Goal: Information Seeking & Learning: Learn about a topic

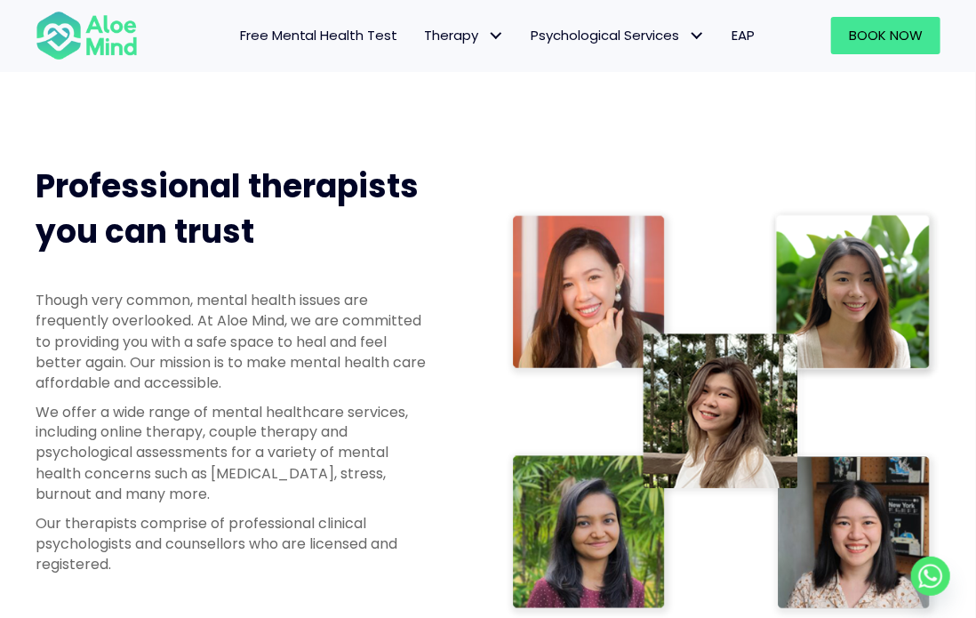
scroll to position [889, 0]
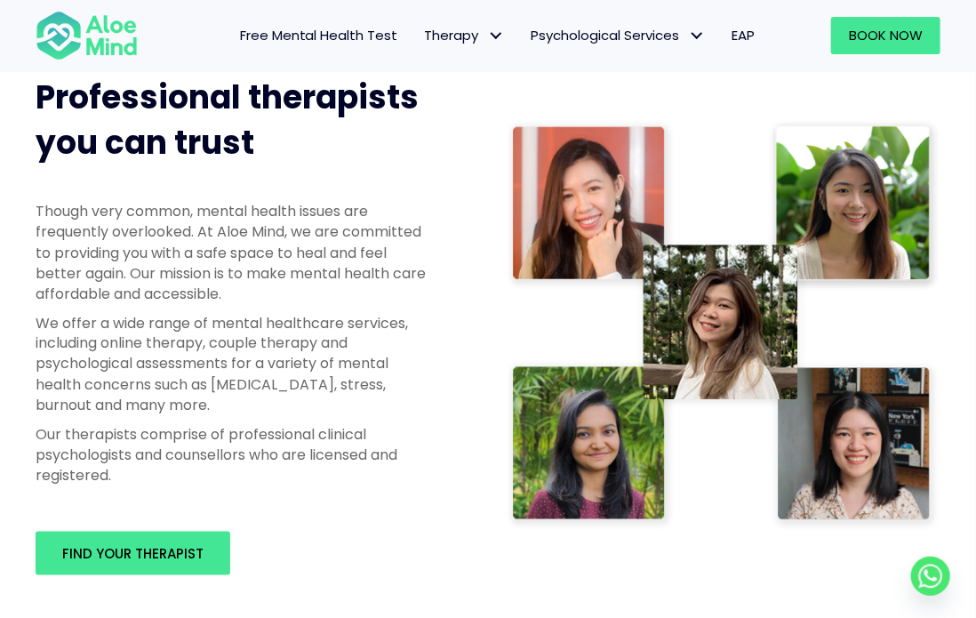
click at [603, 412] on img at bounding box center [723, 325] width 435 height 413
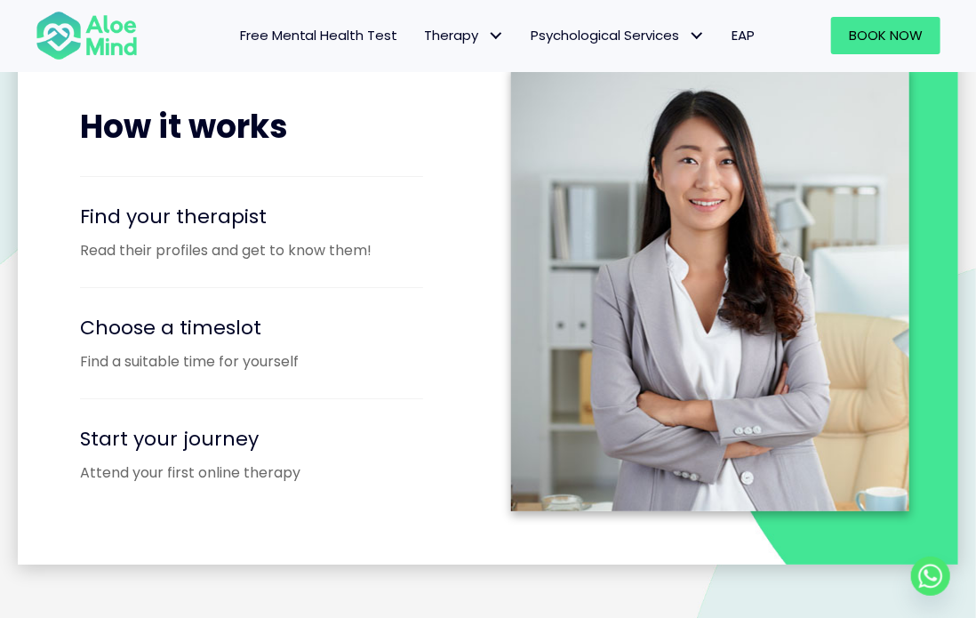
scroll to position [2134, 0]
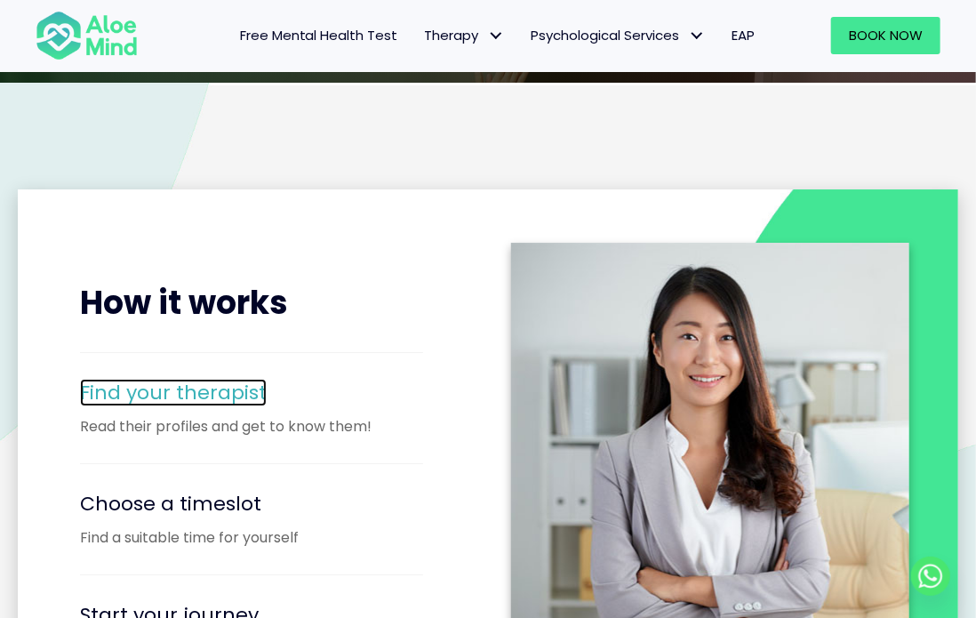
click at [193, 392] on span "Find your therapist" at bounding box center [173, 393] width 187 height 28
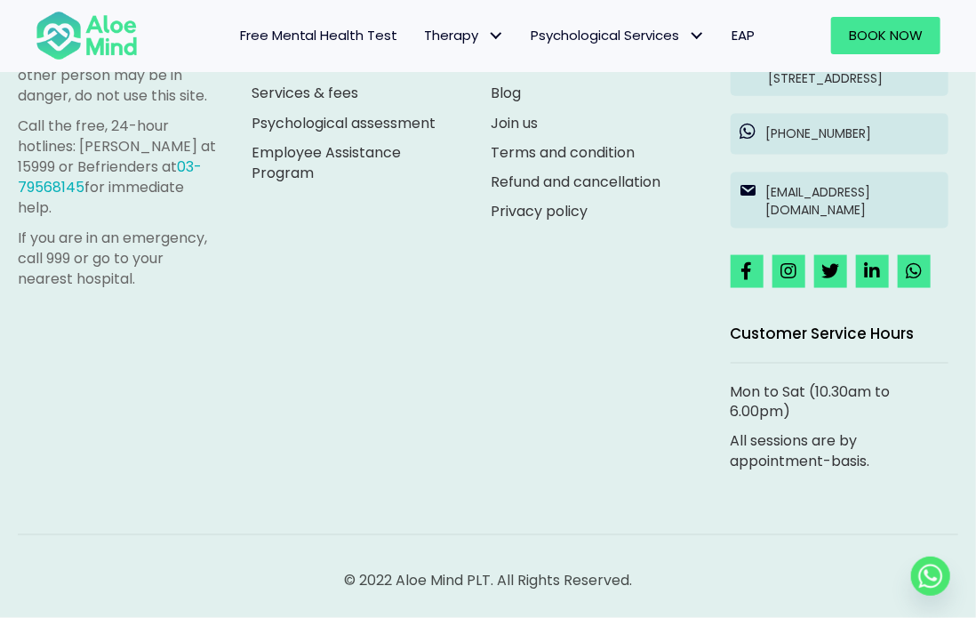
scroll to position [8166, 0]
drag, startPoint x: 815, startPoint y: 396, endPoint x: 836, endPoint y: 408, distance: 24.7
click at [836, 408] on p "Mon to Sat (10.30am to 6.00pm)" at bounding box center [840, 402] width 218 height 41
click at [815, 419] on p "Mon to Sat (10.30am to 6.00pm)" at bounding box center [840, 402] width 218 height 41
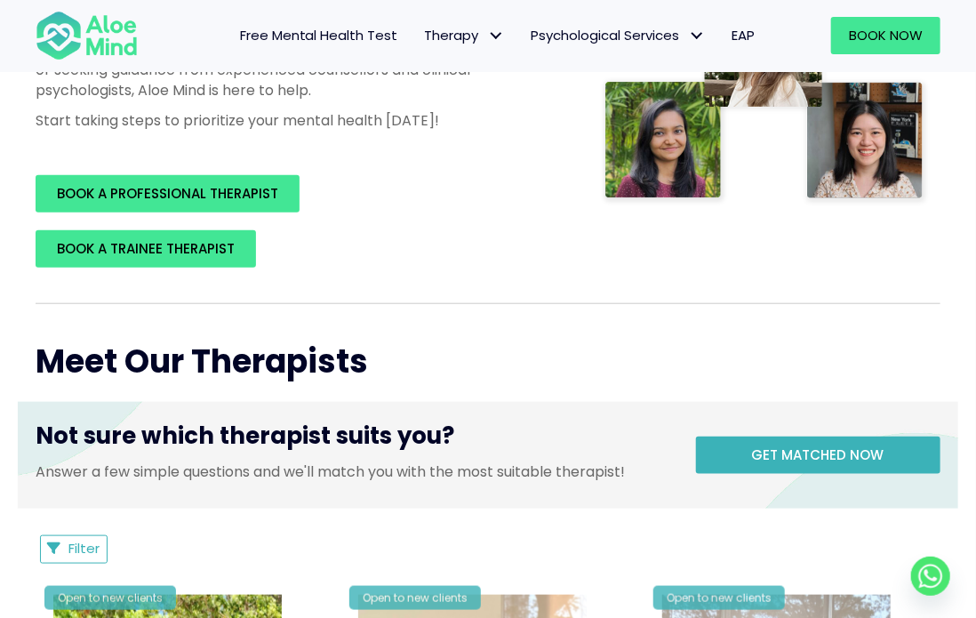
scroll to position [0, 0]
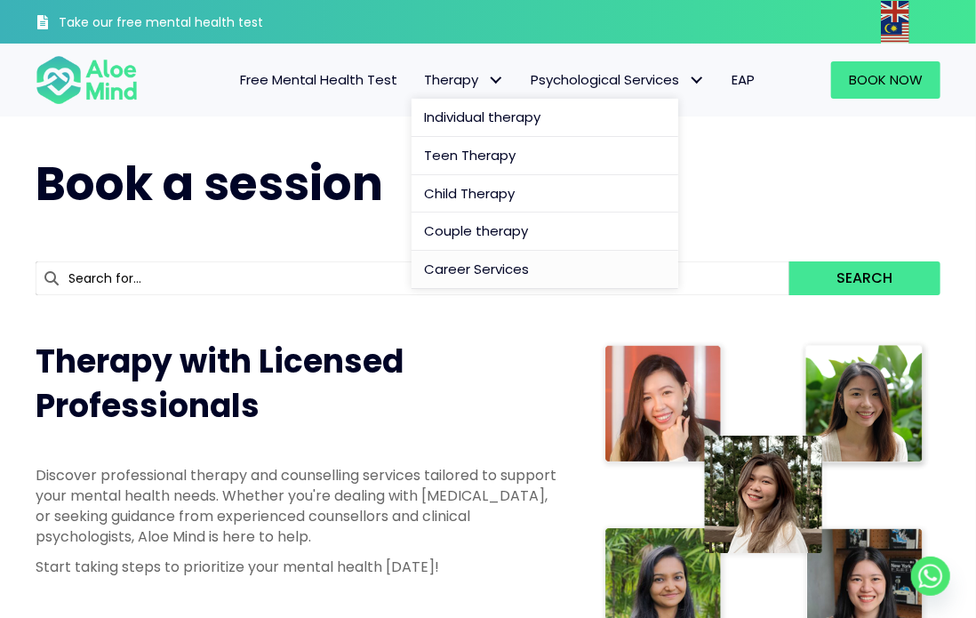
click at [470, 265] on span "Career Services" at bounding box center [477, 269] width 105 height 19
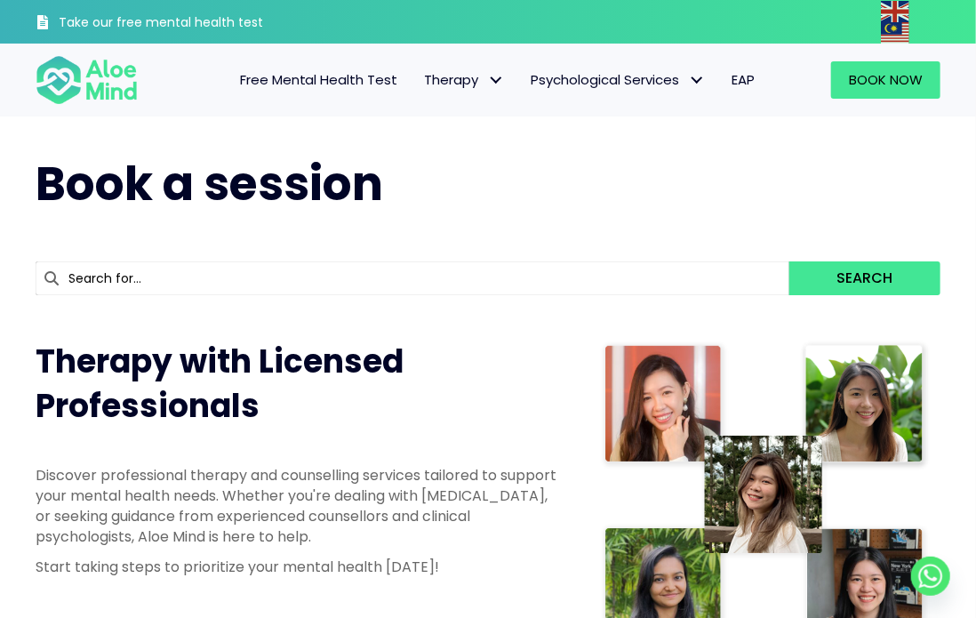
click at [242, 81] on span "Free Mental Health Test" at bounding box center [319, 79] width 158 height 19
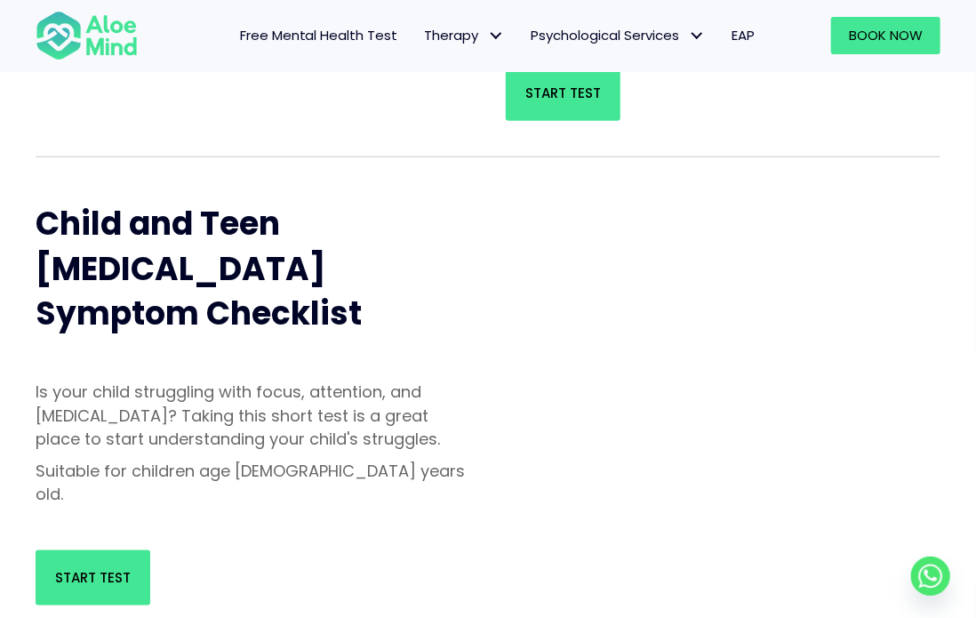
scroll to position [356, 0]
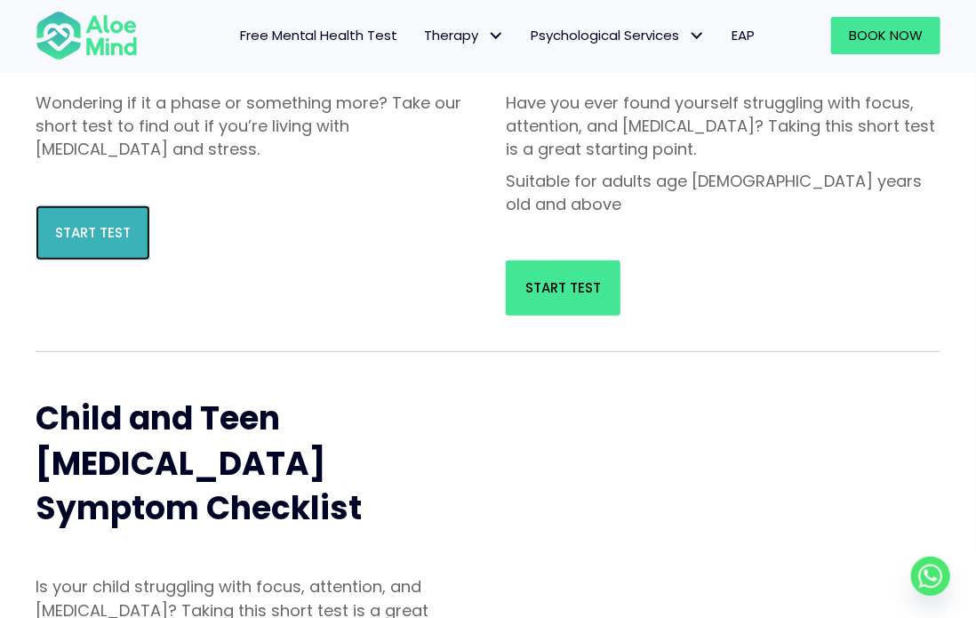
click at [95, 247] on link "Start Test" at bounding box center [93, 232] width 115 height 55
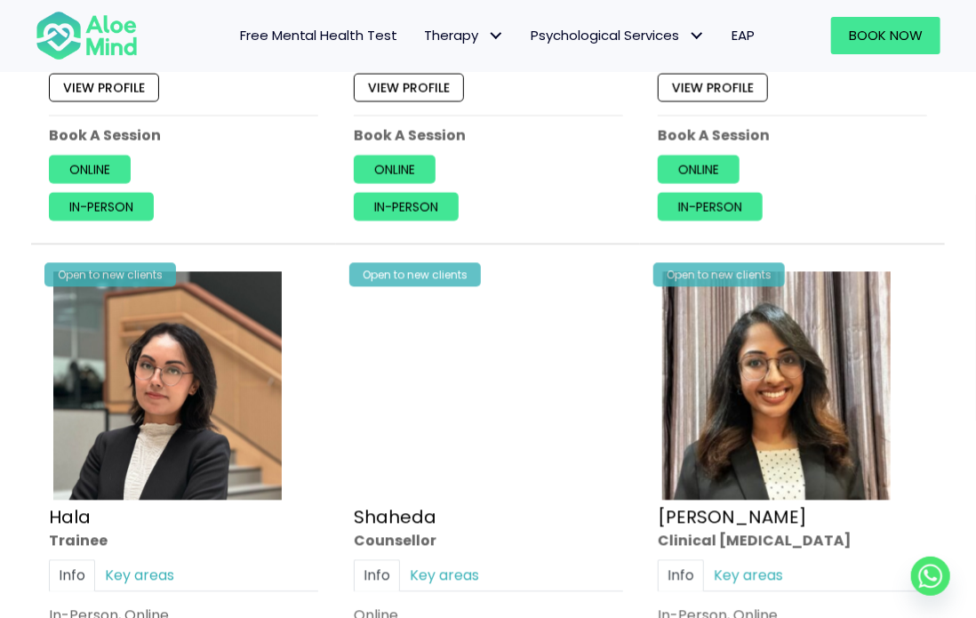
scroll to position [1423, 0]
